Goal: Task Accomplishment & Management: Manage account settings

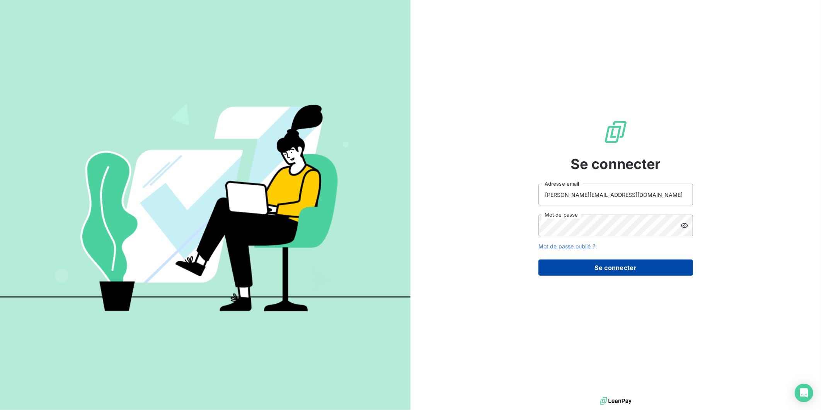
click at [620, 268] on button "Se connecter" at bounding box center [616, 267] width 155 height 16
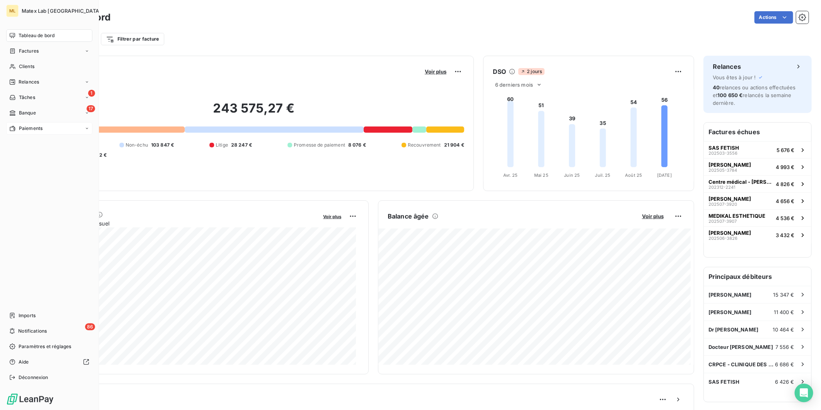
click at [41, 128] on span "Paiements" at bounding box center [31, 128] width 24 height 7
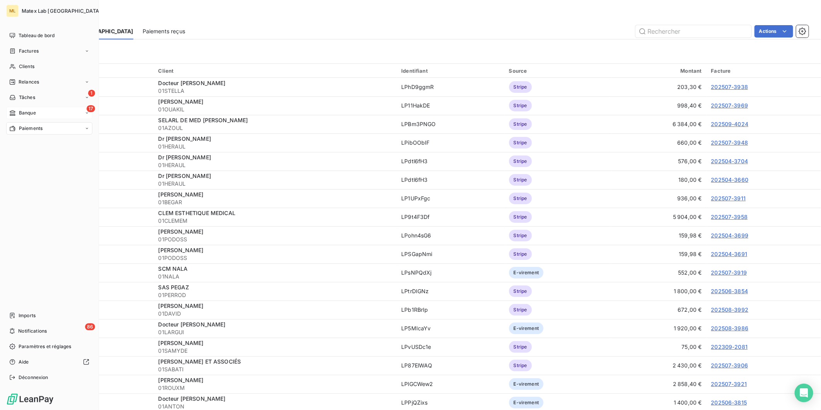
click at [24, 115] on span "Banque" at bounding box center [27, 112] width 17 height 7
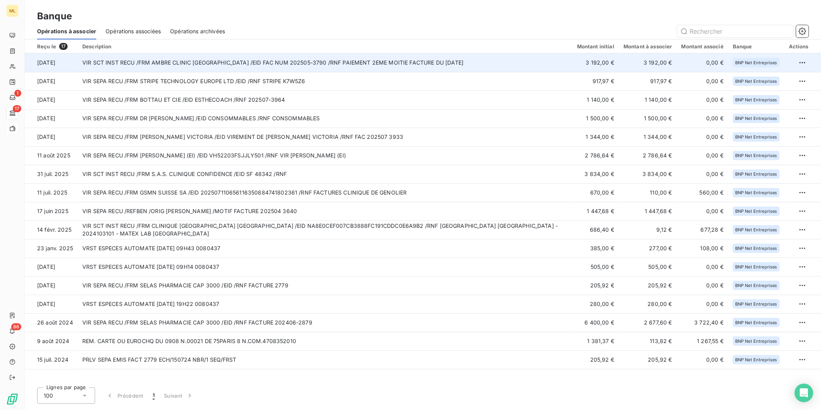
click at [389, 61] on td "VIR SCT INST RECU /FRM AMBRE CLINIC [GEOGRAPHIC_DATA] /EID FAC NUM 202505-3790 …" at bounding box center [325, 62] width 495 height 19
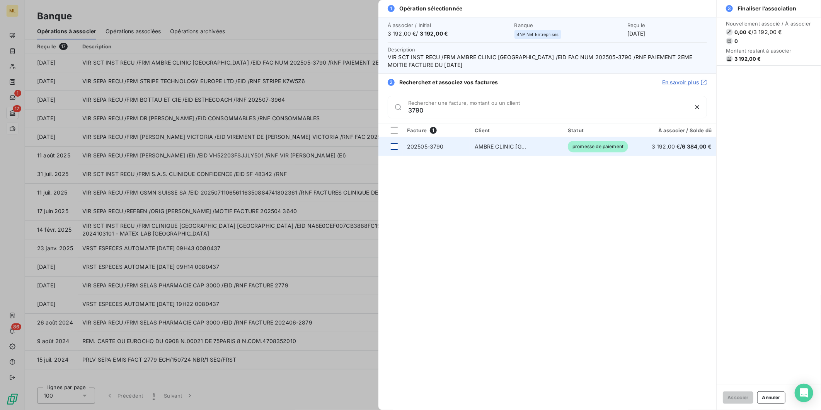
type input "3790"
click at [395, 146] on div at bounding box center [394, 146] width 7 height 7
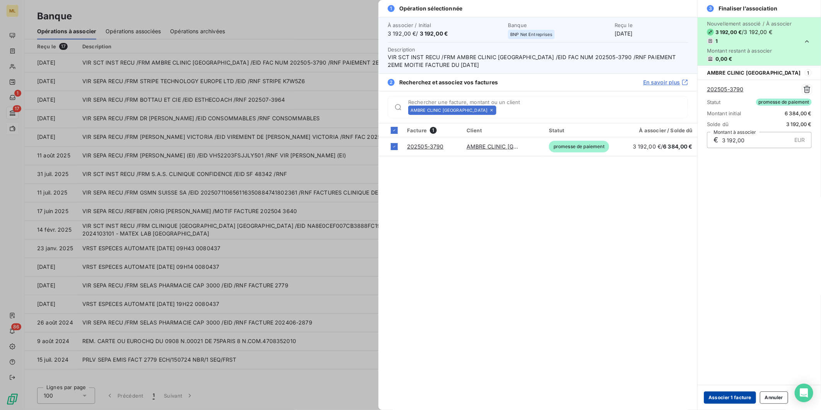
click at [734, 398] on button "Associer 1 facture" at bounding box center [730, 397] width 52 height 12
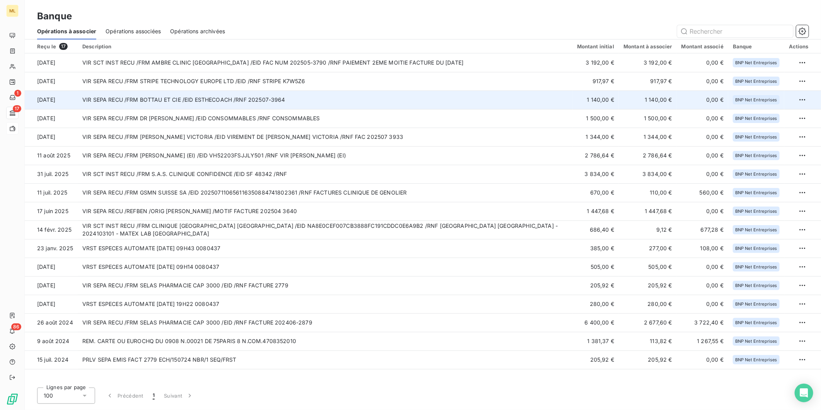
click at [389, 101] on td "VIR SEPA RECU /FRM BOTTAU ET CIE /EID ESTHECOACH /RNF 202507-3964" at bounding box center [325, 99] width 495 height 19
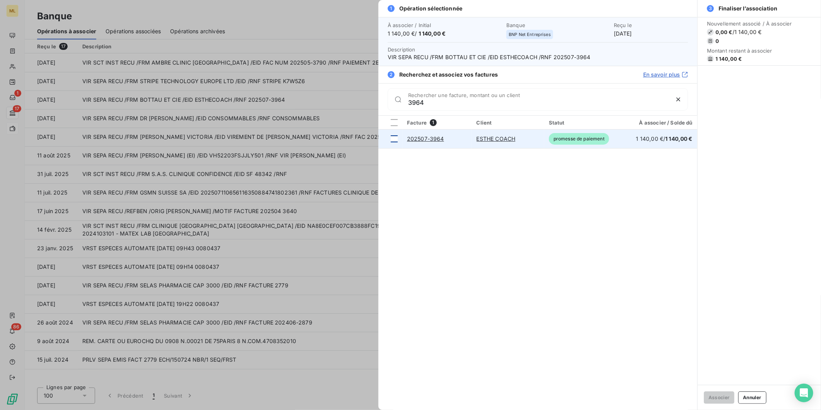
type input "3964"
click at [393, 139] on div at bounding box center [394, 138] width 7 height 7
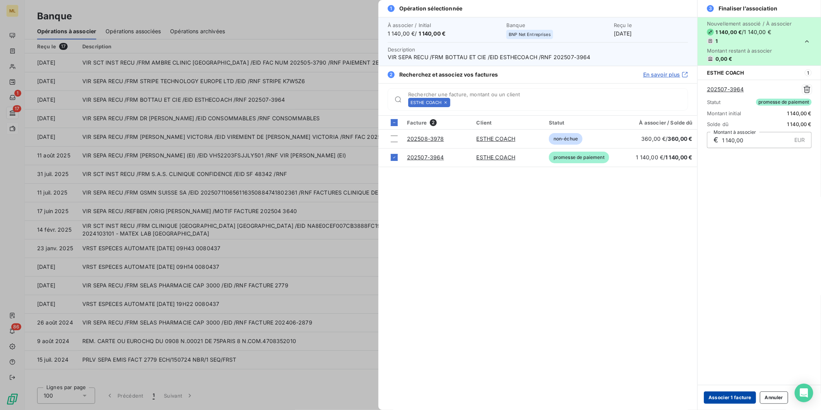
click at [736, 392] on button "Associer 1 facture" at bounding box center [730, 397] width 52 height 12
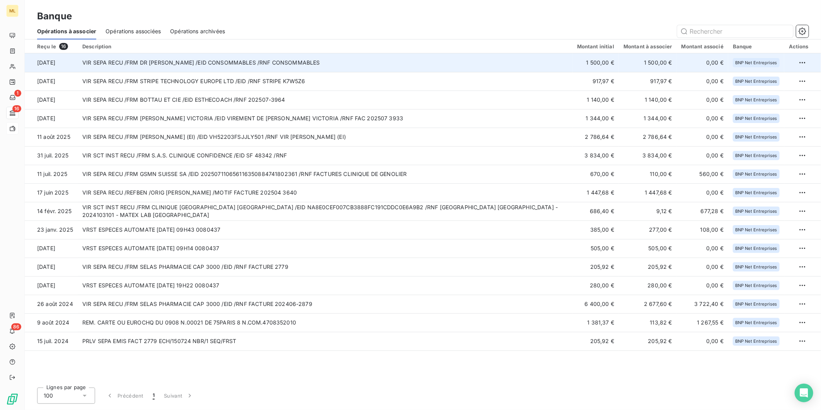
click at [380, 61] on td "VIR SEPA RECU /FRM DR [PERSON_NAME] /EID CONSOMMABLES /RNF CONSOMMABLES" at bounding box center [325, 62] width 495 height 19
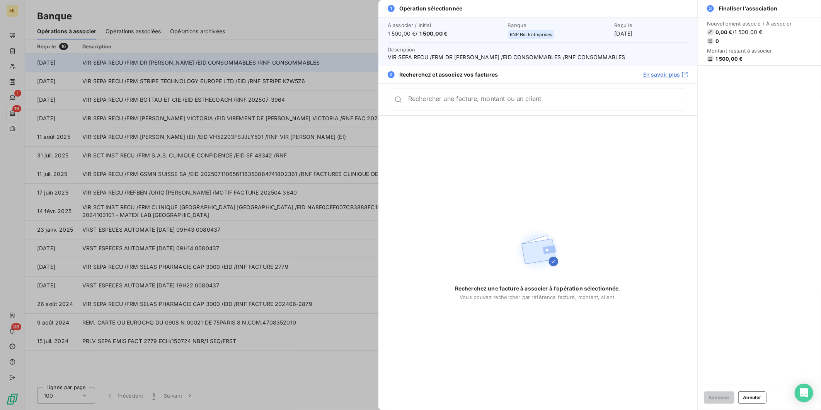
type input "n"
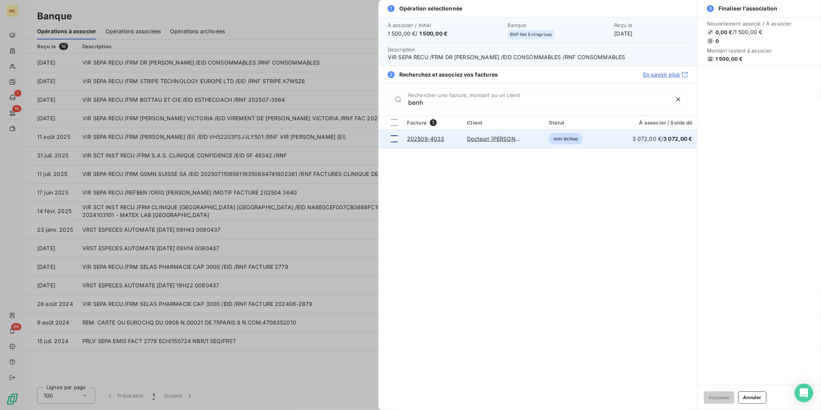
type input "benh"
click at [395, 138] on div at bounding box center [394, 138] width 7 height 7
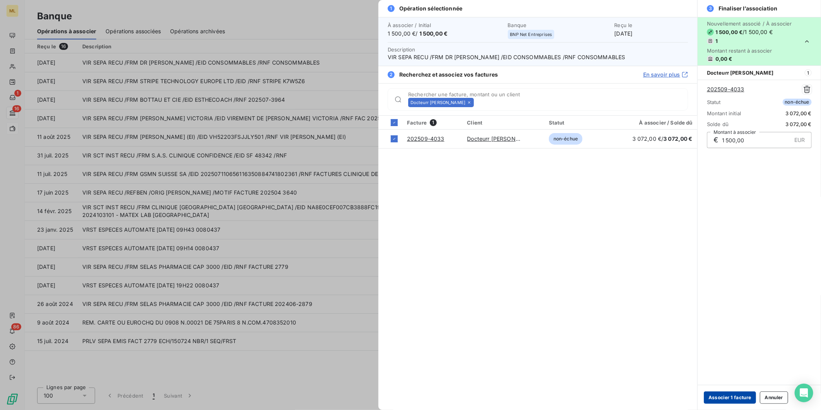
click at [719, 397] on button "Associer 1 facture" at bounding box center [730, 397] width 52 height 12
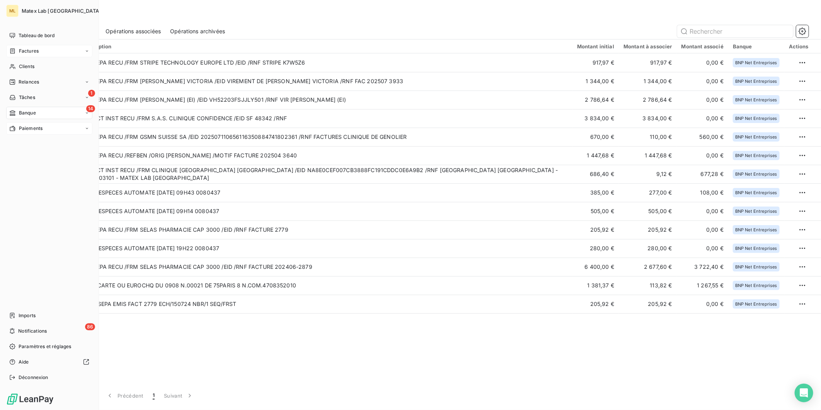
click at [23, 52] on span "Factures" at bounding box center [29, 51] width 20 height 7
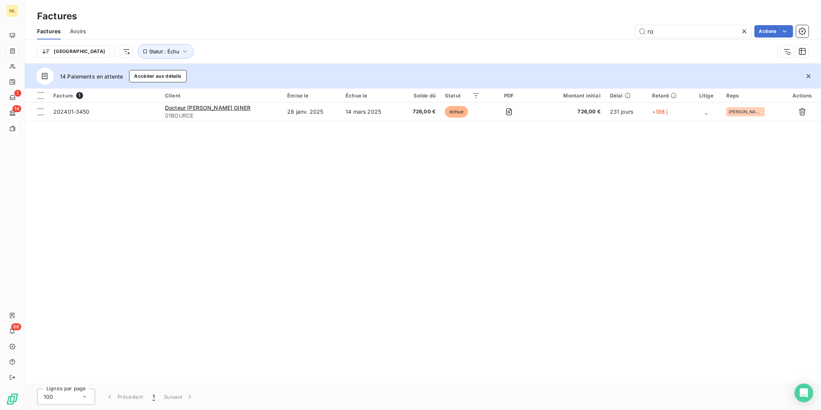
type input "r"
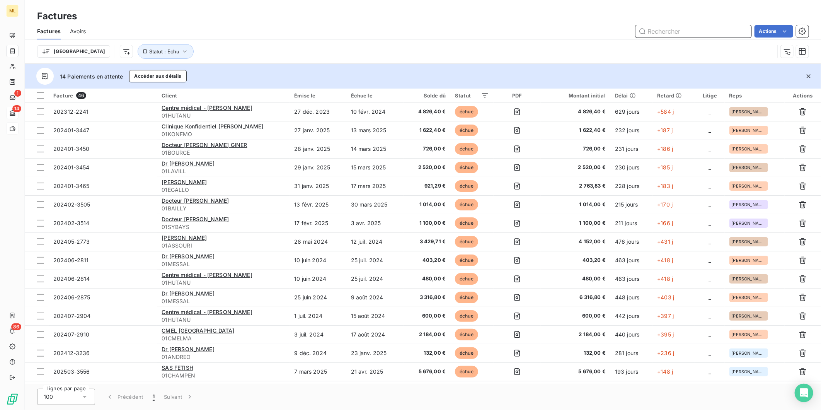
click at [677, 32] on input "text" at bounding box center [694, 31] width 116 height 12
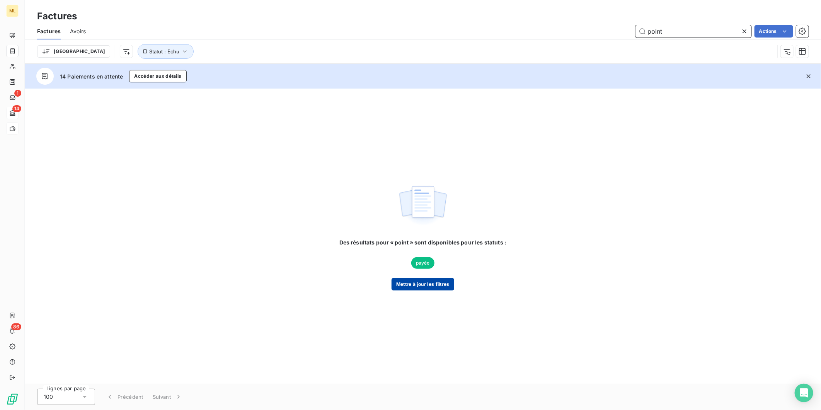
type input "point"
click at [429, 287] on button "Mettre à jour les filtres" at bounding box center [423, 284] width 63 height 12
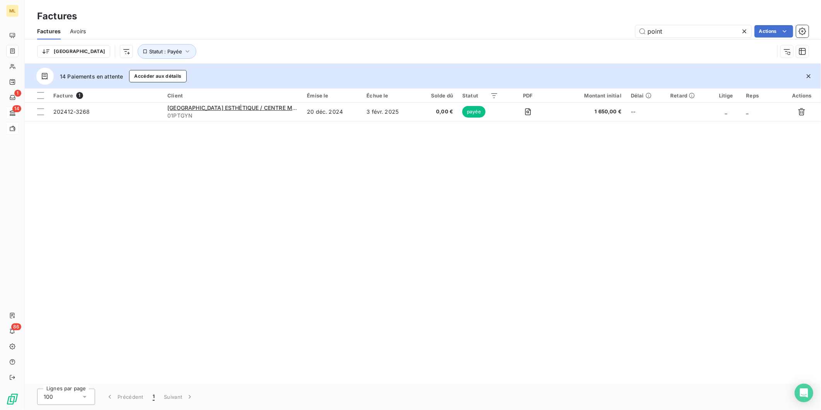
click at [742, 32] on icon at bounding box center [745, 31] width 8 height 8
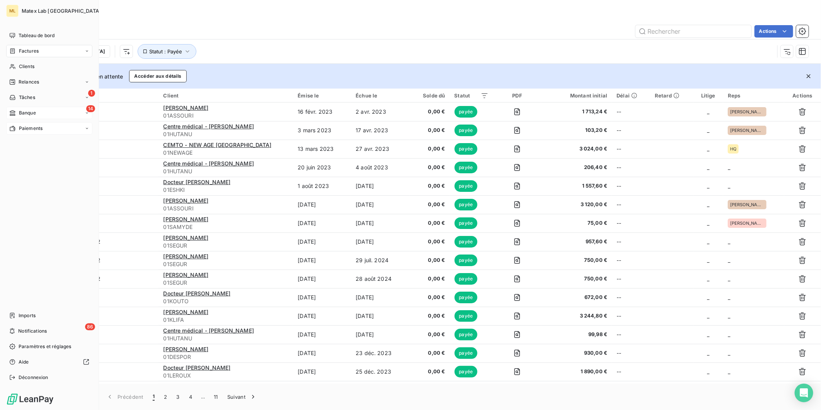
click at [32, 126] on span "Paiements" at bounding box center [31, 128] width 24 height 7
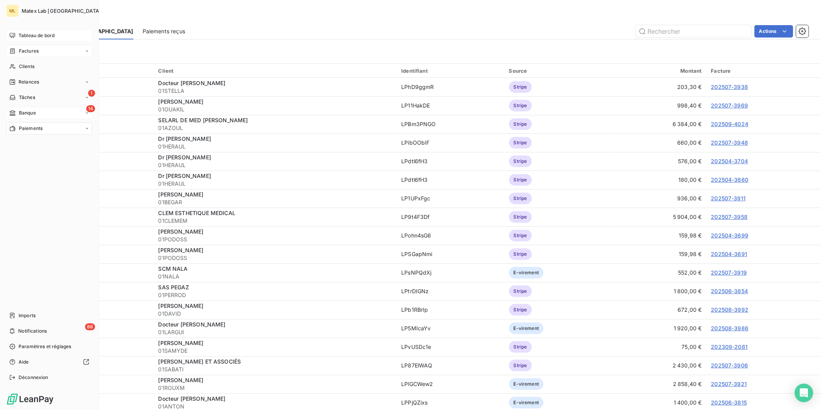
click at [44, 34] on span "Tableau de bord" at bounding box center [37, 35] width 36 height 7
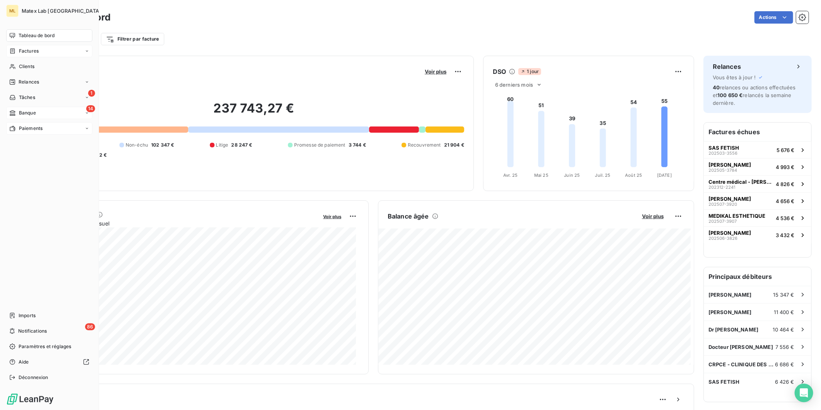
click at [19, 129] on span "Paiements" at bounding box center [31, 128] width 24 height 7
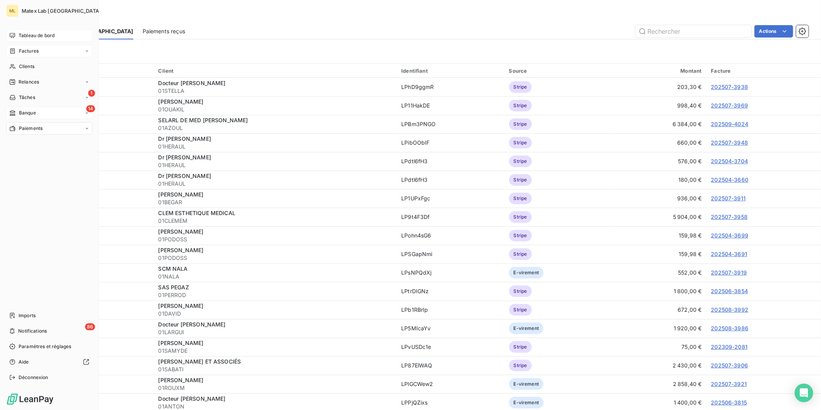
click at [40, 125] on span "Paiements" at bounding box center [31, 128] width 24 height 7
click at [36, 110] on span "Banque" at bounding box center [27, 112] width 17 height 7
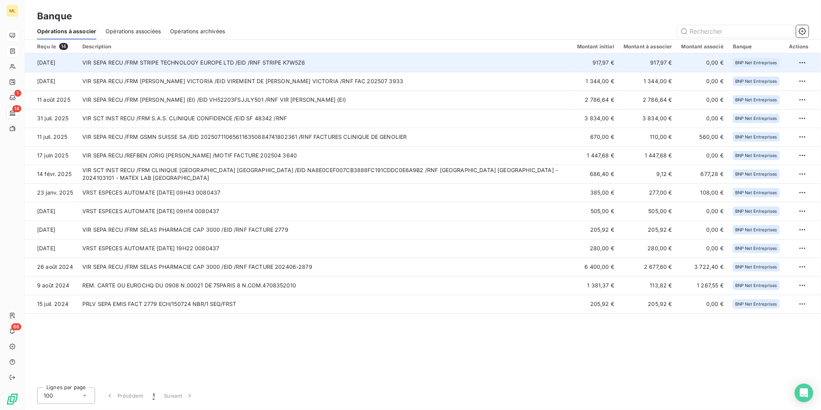
click at [334, 62] on td "VIR SEPA RECU /FRM STRIPE TECHNOLOGY EUROPE LTD /EID /RNF STRIPE K7W5Z6" at bounding box center [325, 62] width 495 height 19
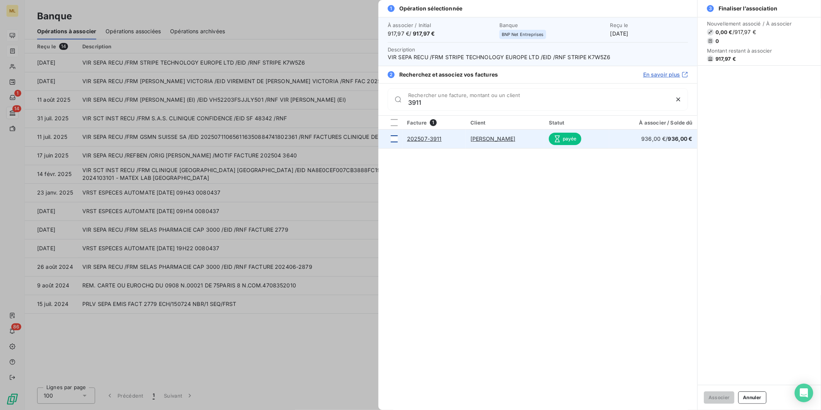
type input "3911"
click at [393, 138] on div at bounding box center [394, 138] width 7 height 7
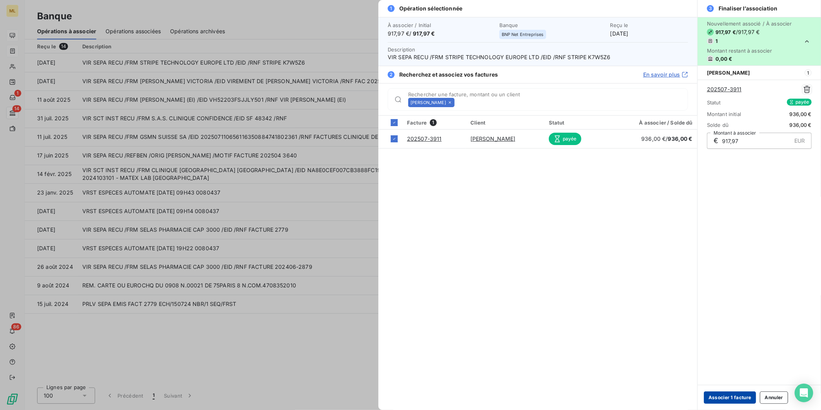
click at [728, 393] on button "Associer 1 facture" at bounding box center [730, 397] width 52 height 12
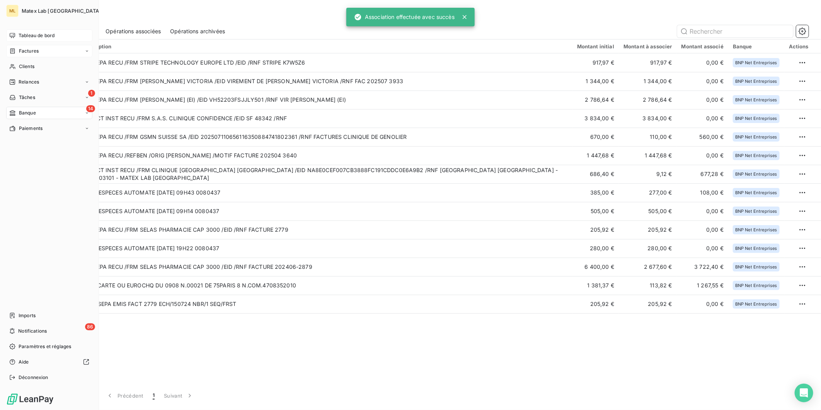
click at [22, 50] on span "Factures" at bounding box center [29, 51] width 20 height 7
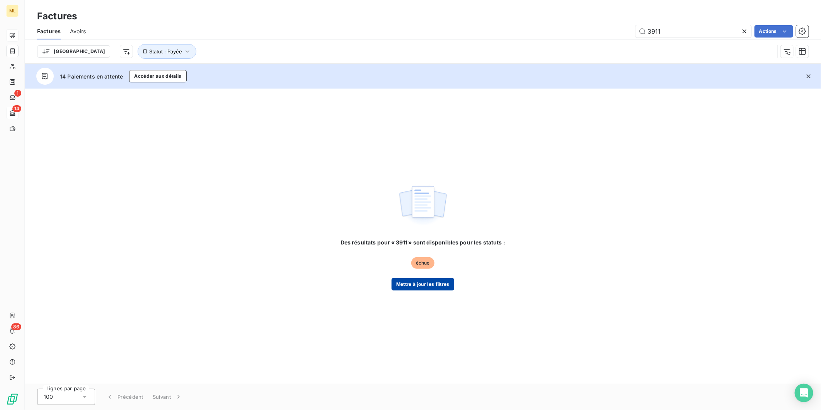
type input "3911"
click at [423, 281] on button "Mettre à jour les filtres" at bounding box center [423, 284] width 63 height 12
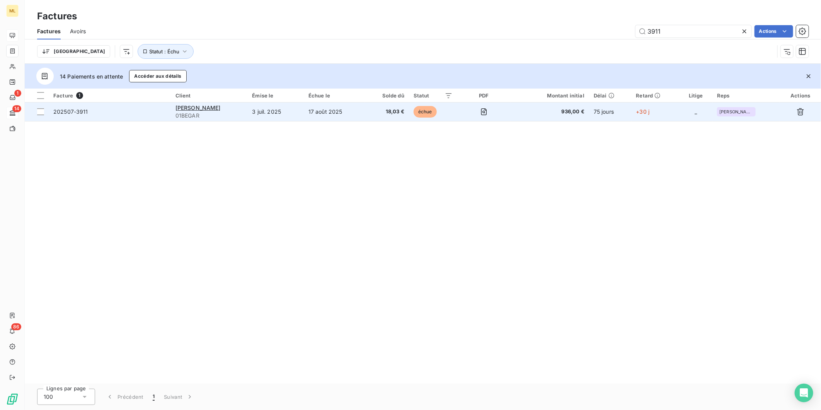
click at [389, 109] on span "18,03 €" at bounding box center [387, 112] width 35 height 8
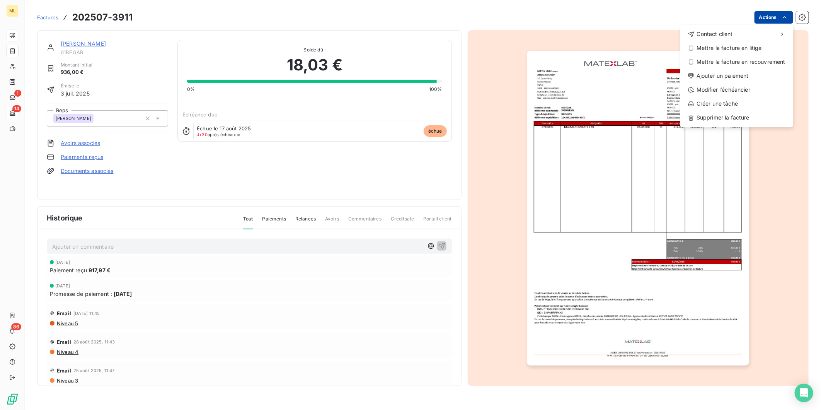
click at [786, 12] on html "ML 1 14 86 Factures 202507-3911 Actions Contact client Mettre la facture en lit…" at bounding box center [410, 205] width 821 height 410
click at [733, 74] on div "Ajouter un paiement" at bounding box center [737, 76] width 107 height 12
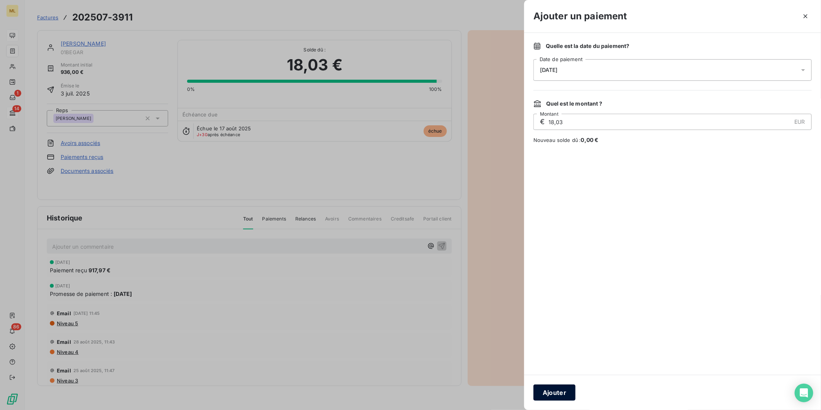
click at [557, 393] on button "Ajouter" at bounding box center [555, 392] width 42 height 16
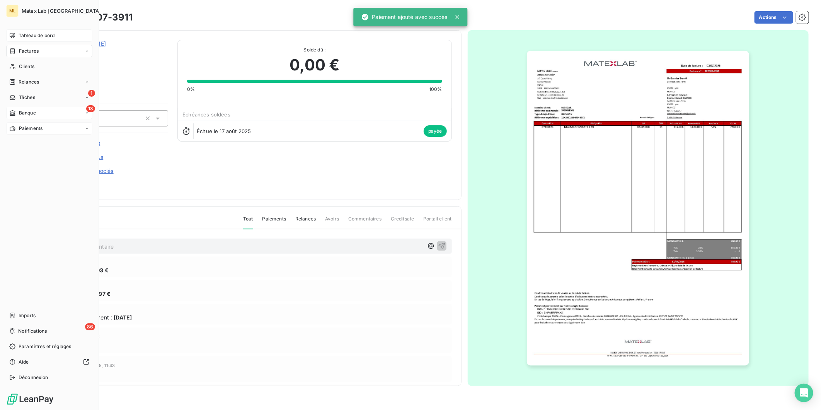
click at [22, 130] on span "Paiements" at bounding box center [31, 128] width 24 height 7
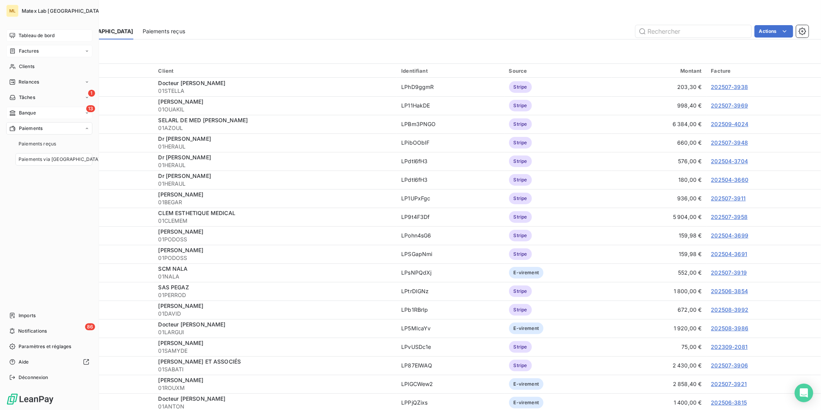
click at [48, 113] on div "13 Banque" at bounding box center [49, 113] width 86 height 12
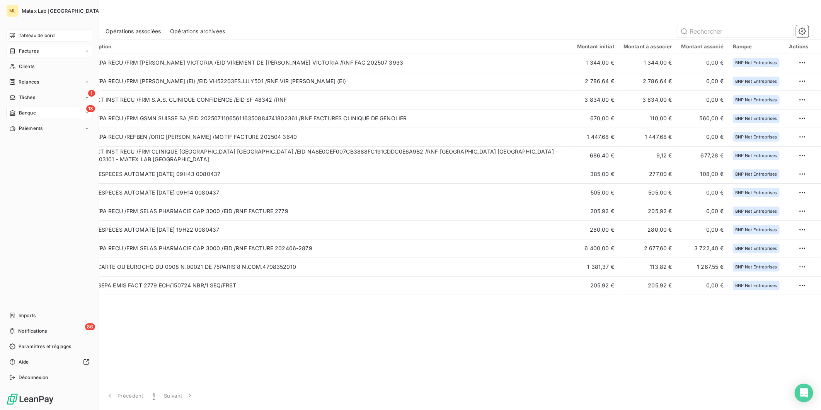
click at [43, 37] on span "Tableau de bord" at bounding box center [37, 35] width 36 height 7
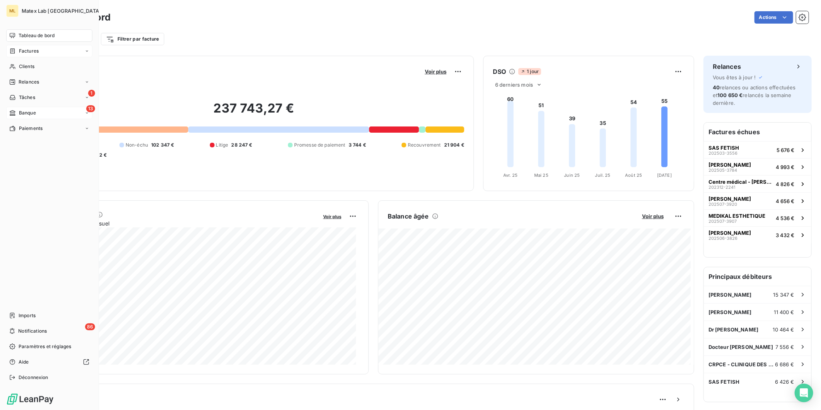
click at [43, 111] on div "13 Banque" at bounding box center [49, 113] width 86 height 12
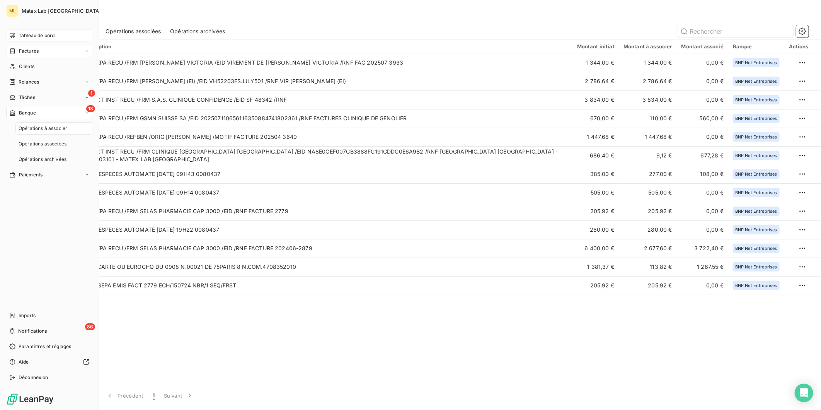
click at [31, 49] on span "Factures" at bounding box center [29, 51] width 20 height 7
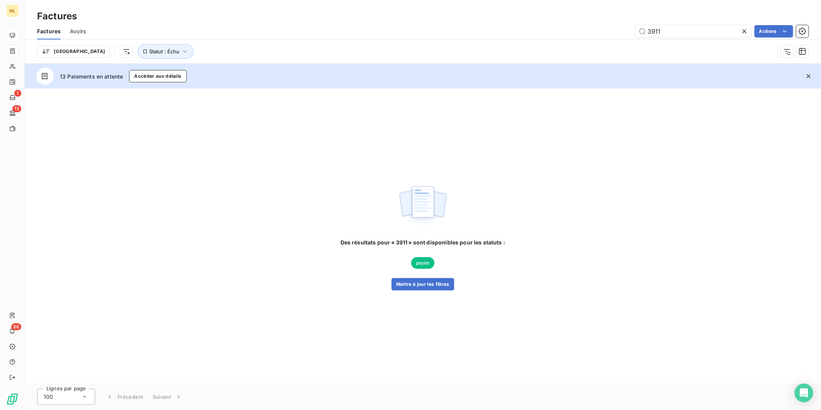
click at [744, 30] on icon at bounding box center [745, 31] width 4 height 4
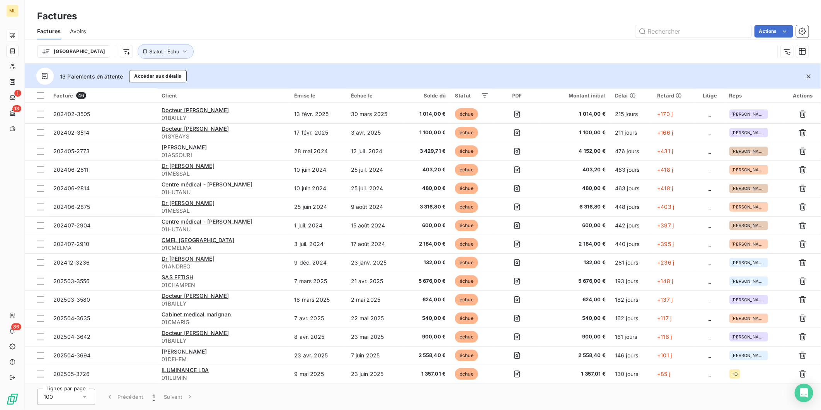
scroll to position [573, 0]
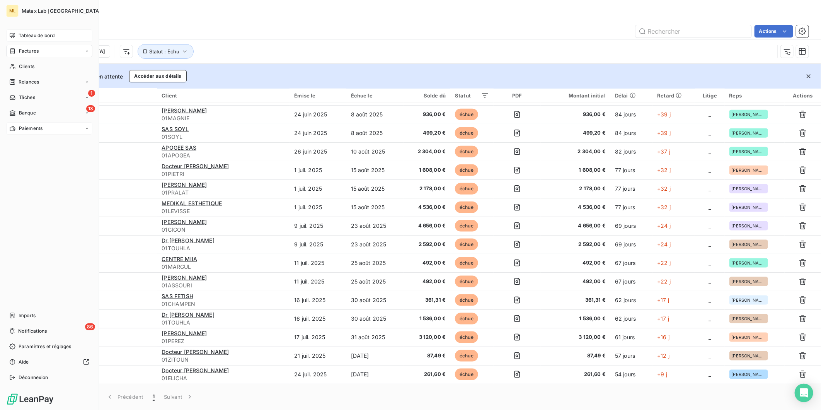
click at [37, 127] on span "Paiements" at bounding box center [31, 128] width 24 height 7
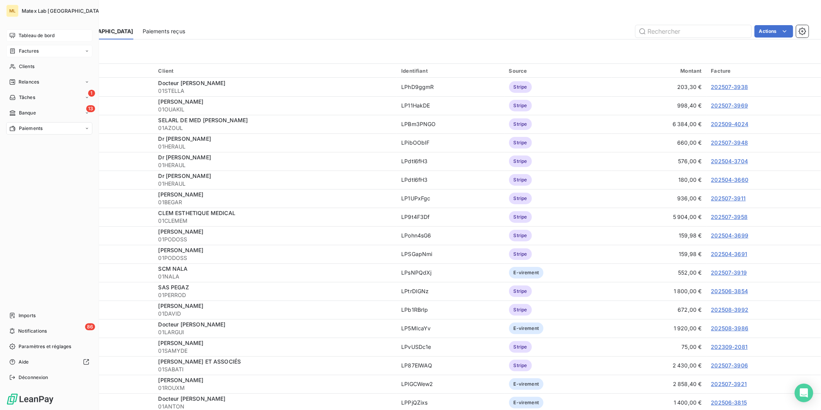
click at [32, 110] on span "Banque" at bounding box center [27, 112] width 17 height 7
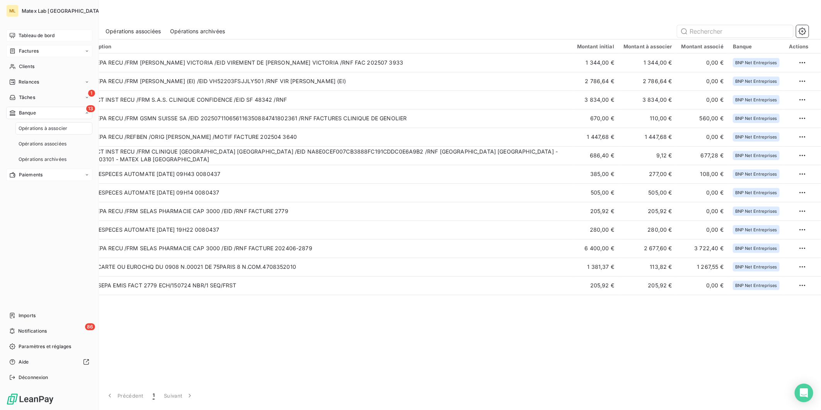
click at [30, 53] on span "Factures" at bounding box center [29, 51] width 20 height 7
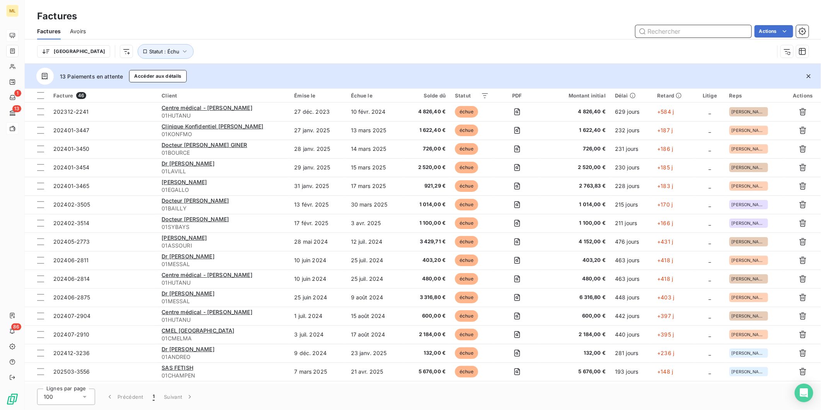
click at [662, 32] on input "text" at bounding box center [694, 31] width 116 height 12
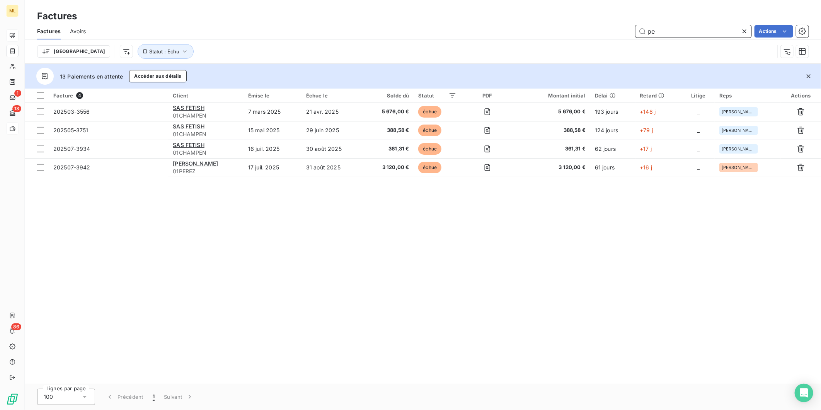
drag, startPoint x: 690, startPoint y: 30, endPoint x: 628, endPoint y: 31, distance: 62.6
click at [628, 31] on div "pe Actions" at bounding box center [452, 31] width 714 height 12
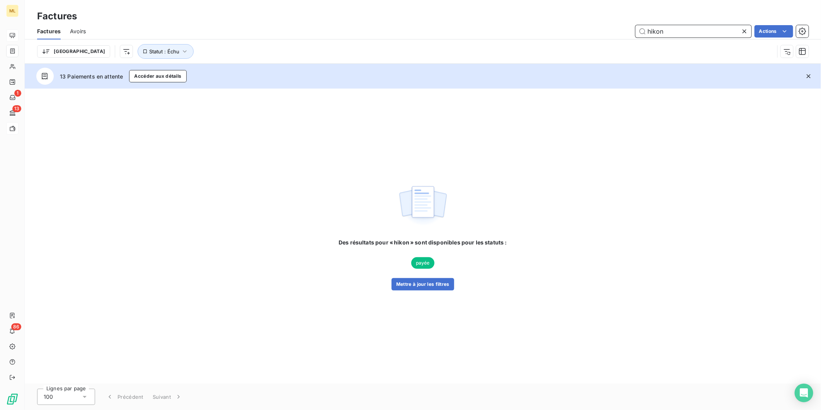
type input "hikon"
click at [430, 278] on button "Mettre à jour les filtres" at bounding box center [423, 284] width 63 height 12
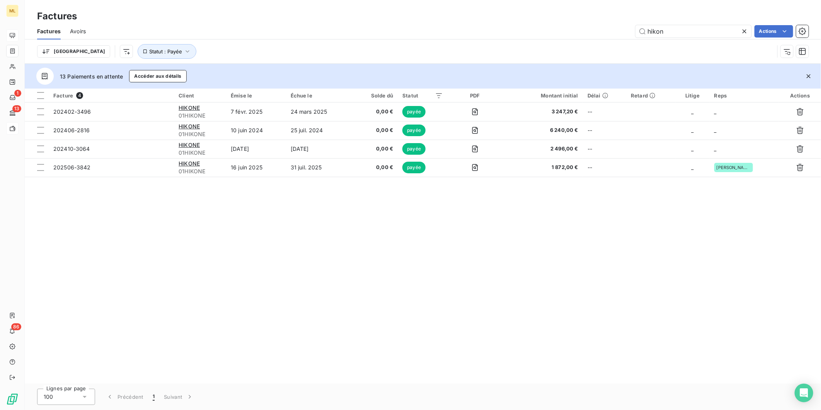
click at [430, 281] on div "Facture 4 Client Émise le Échue le Solde dû Statut PDF Montant initial Délai Re…" at bounding box center [423, 236] width 796 height 295
click at [747, 31] on icon at bounding box center [745, 31] width 8 height 8
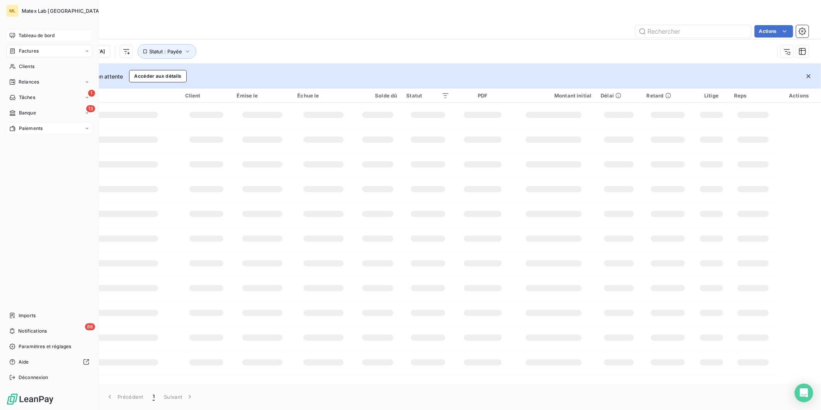
click at [40, 36] on span "Tableau de bord" at bounding box center [37, 35] width 36 height 7
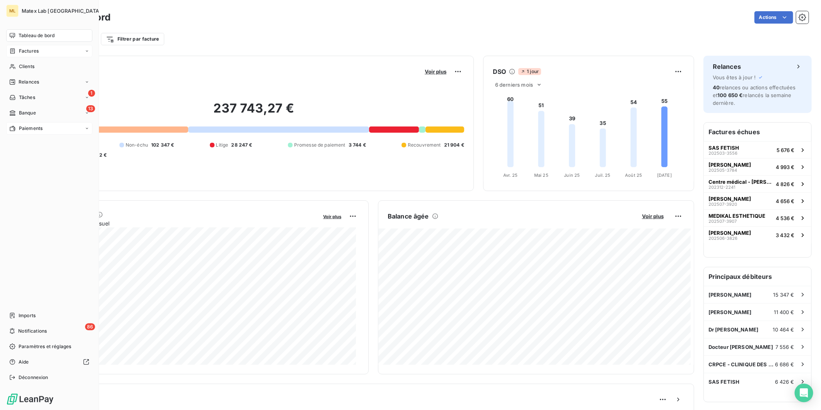
click at [28, 33] on span "Tableau de bord" at bounding box center [37, 35] width 36 height 7
click at [22, 129] on span "Paiements" at bounding box center [31, 128] width 24 height 7
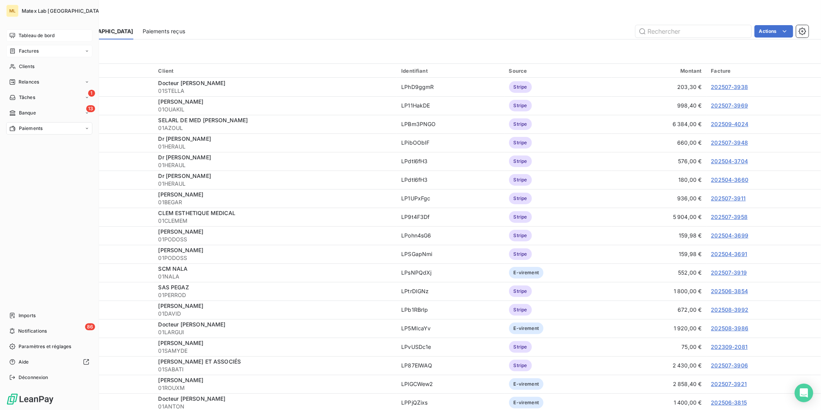
click at [44, 40] on div "Tableau de bord" at bounding box center [49, 35] width 86 height 12
